Goal: Find specific page/section: Find specific page/section

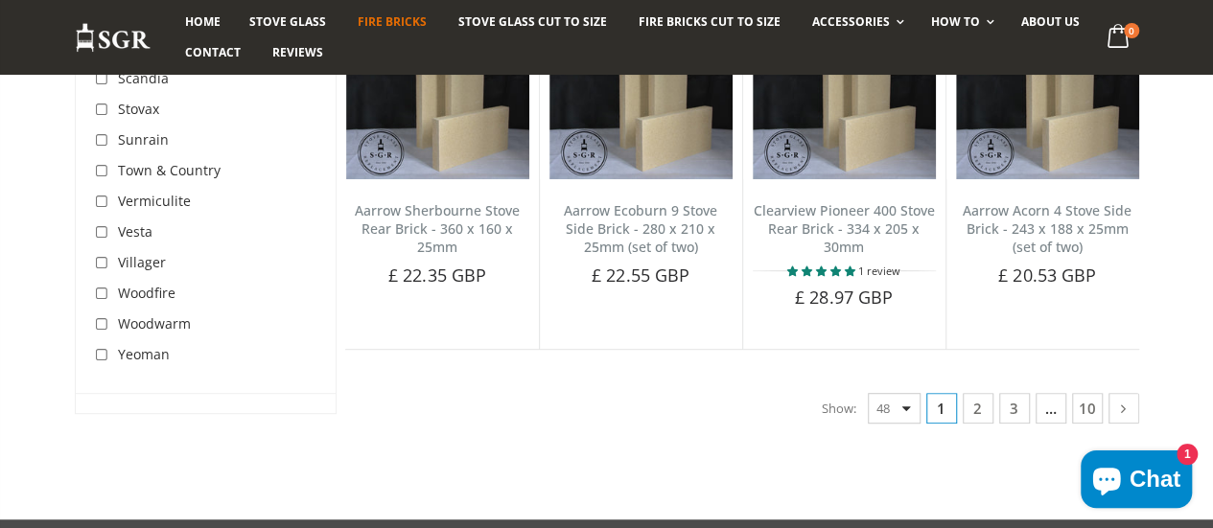
scroll to position [4026, 0]
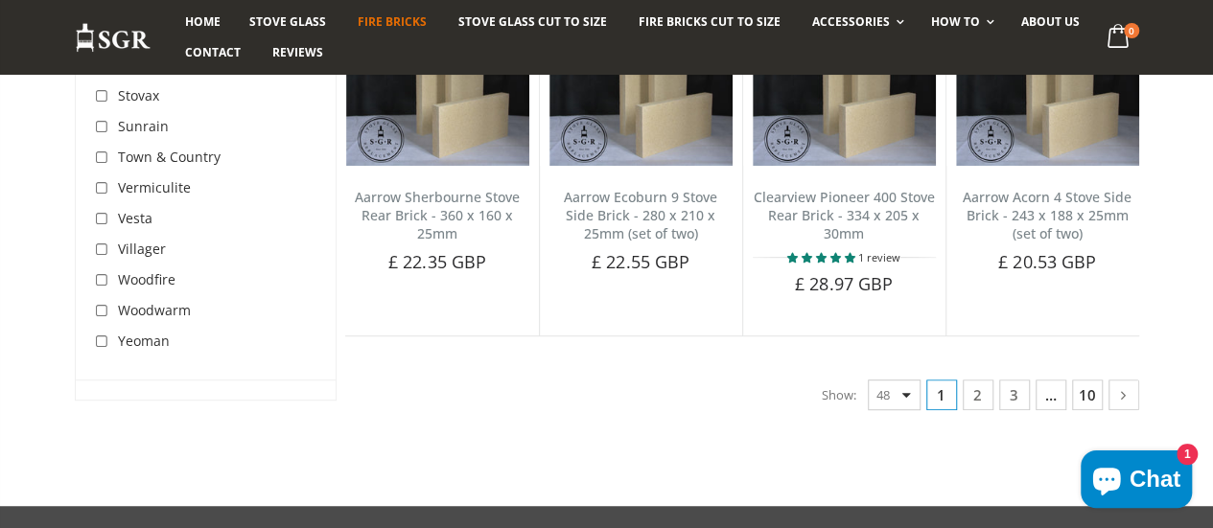
click at [1102, 380] on link "10" at bounding box center [1087, 395] width 31 height 31
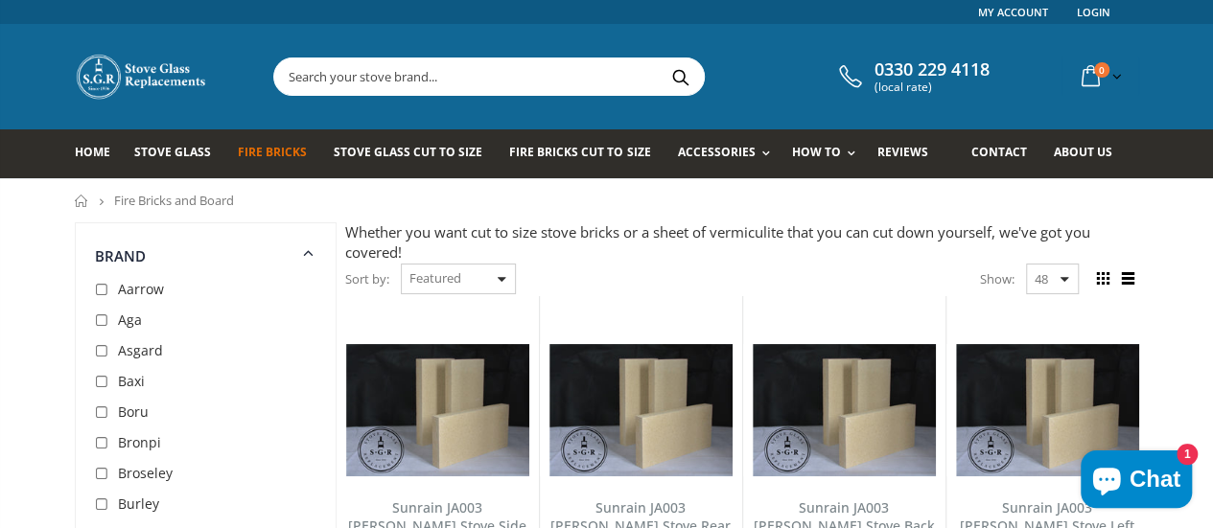
click at [238, 156] on span "Fire Bricks" at bounding box center [272, 152] width 69 height 16
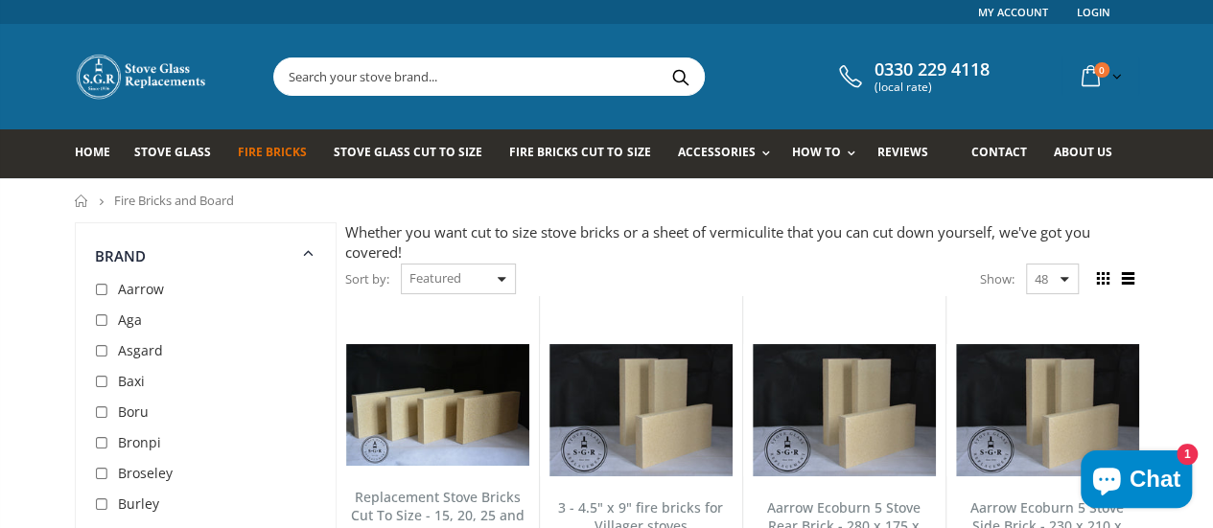
click at [118, 439] on span "Bronpi" at bounding box center [139, 442] width 43 height 18
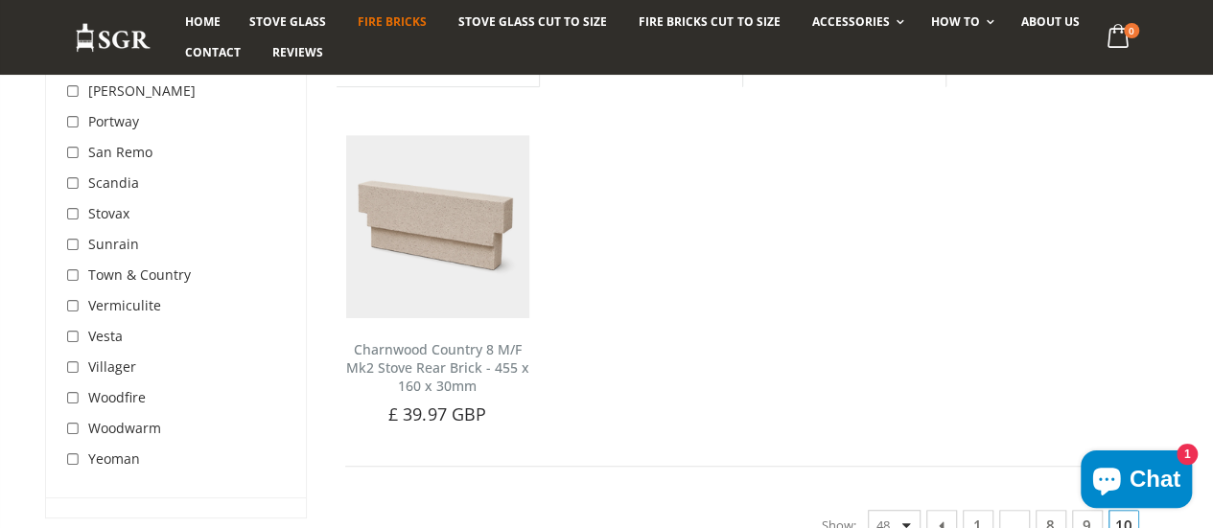
scroll to position [4026, 0]
